Goal: Browse casually

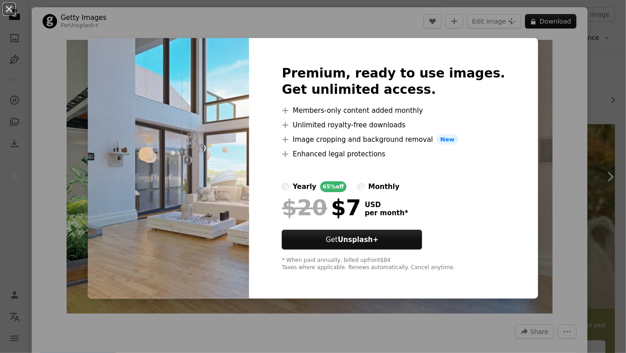
click at [546, 161] on div "An X shape Premium, ready to use images. Get unlimited access. A plus sign Memb…" at bounding box center [313, 176] width 626 height 353
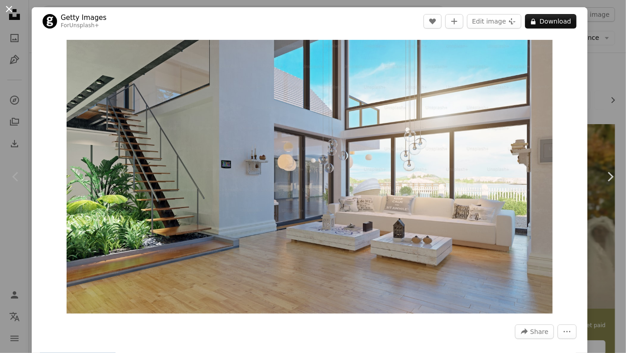
click at [7, 7] on button "An X shape" at bounding box center [9, 9] width 11 height 11
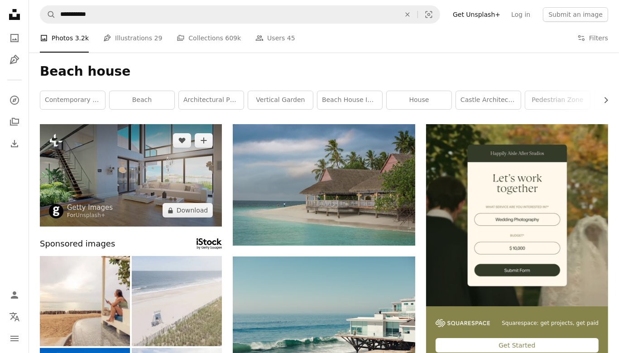
click at [116, 181] on img at bounding box center [131, 175] width 182 height 102
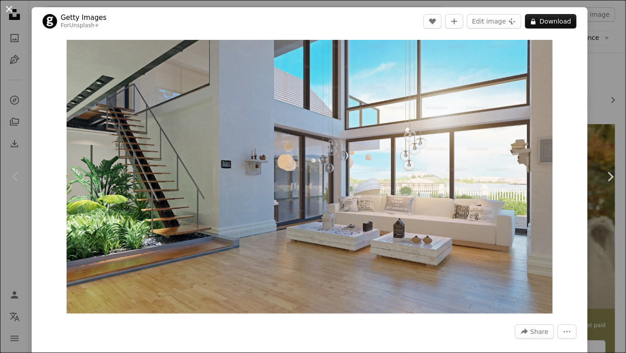
click at [11, 8] on button "An X shape" at bounding box center [9, 9] width 11 height 11
